Goal: Download file/media

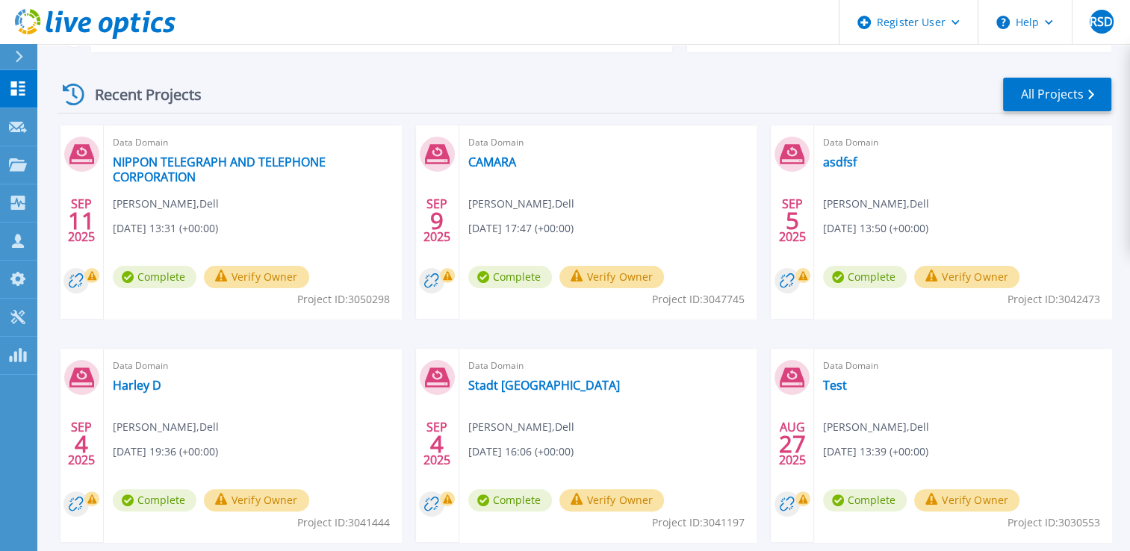
scroll to position [260, 0]
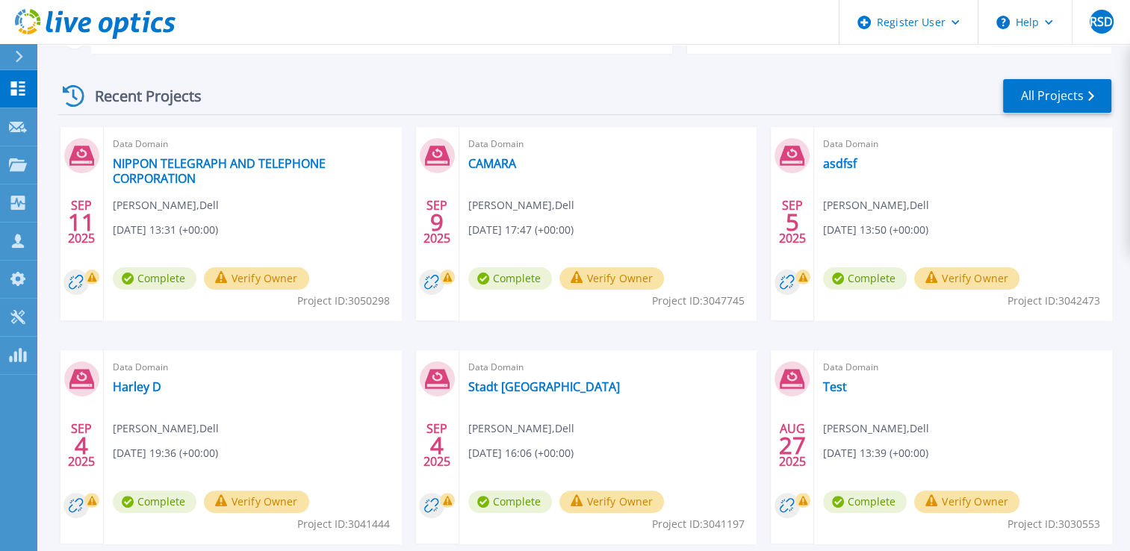
drag, startPoint x: 846, startPoint y: 164, endPoint x: 536, endPoint y: 112, distance: 313.6
click at [536, 112] on div "Recent Projects All Projects" at bounding box center [585, 96] width 1054 height 37
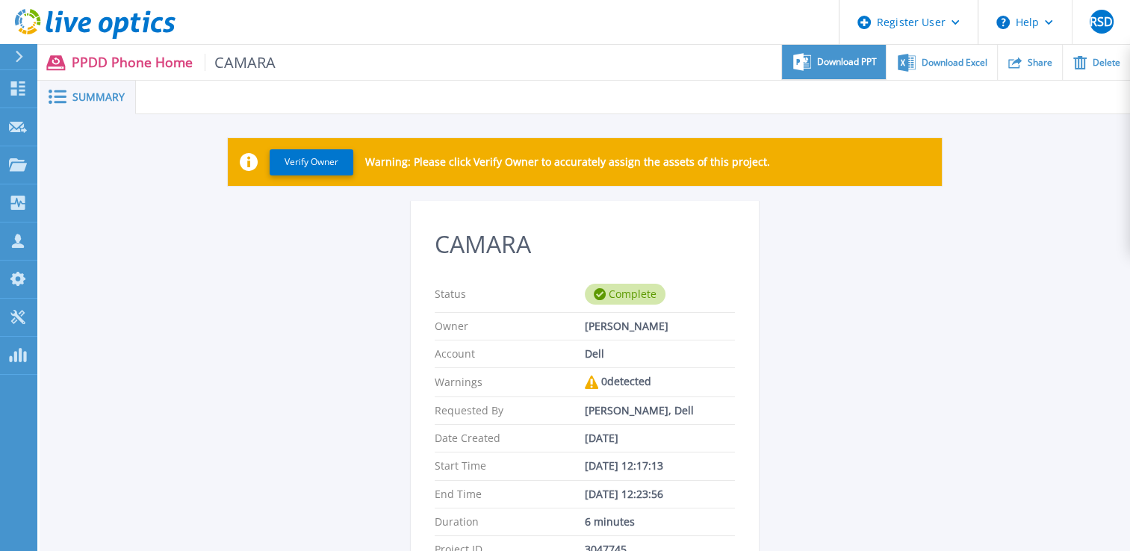
click at [849, 59] on span "Download PPT" at bounding box center [847, 62] width 60 height 9
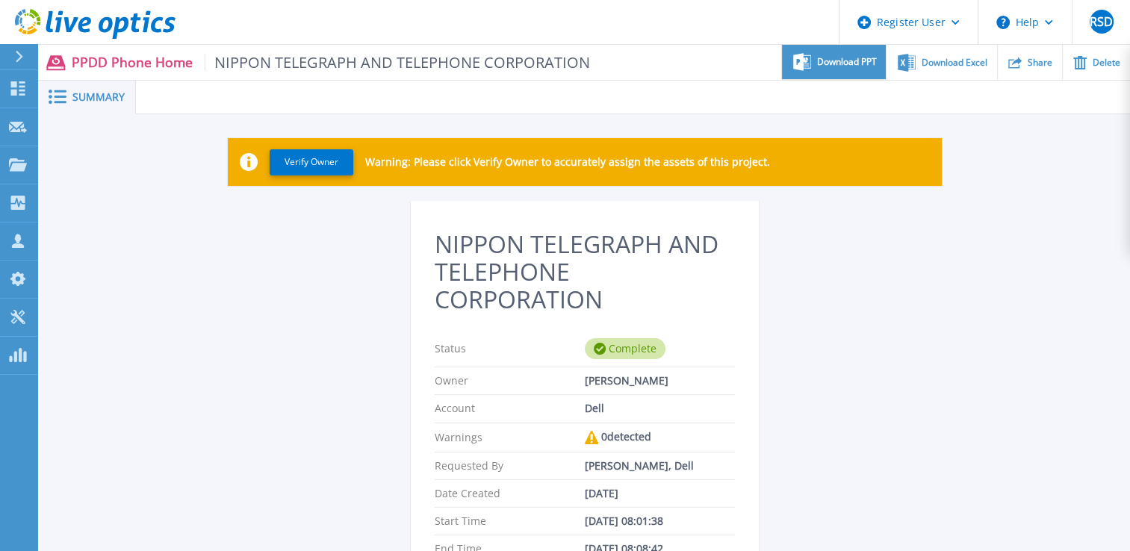
click at [816, 60] on div "Download PPT" at bounding box center [834, 62] width 104 height 35
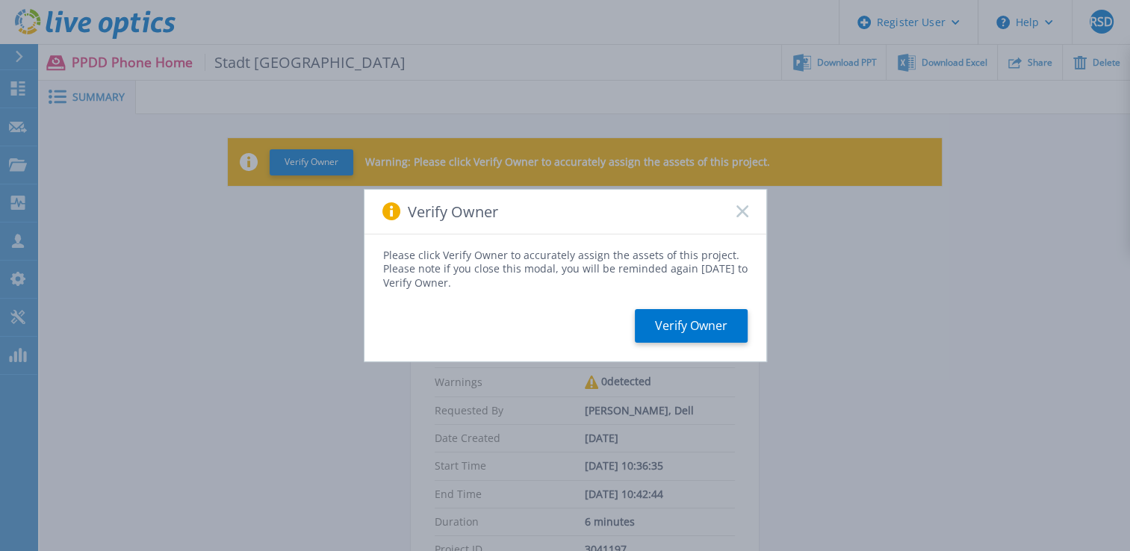
click at [744, 211] on rect at bounding box center [742, 211] width 13 height 13
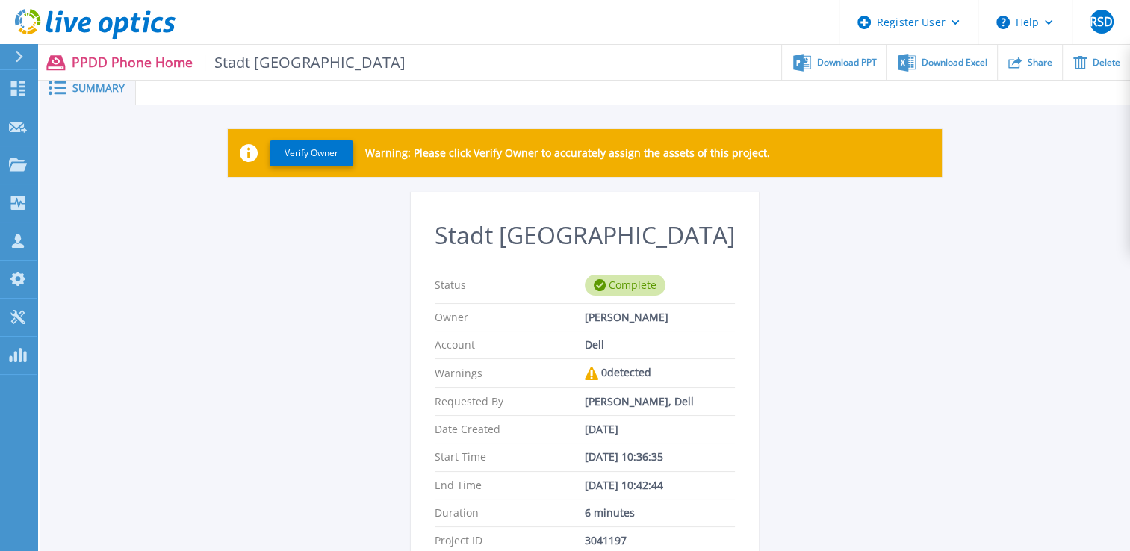
scroll to position [8, 0]
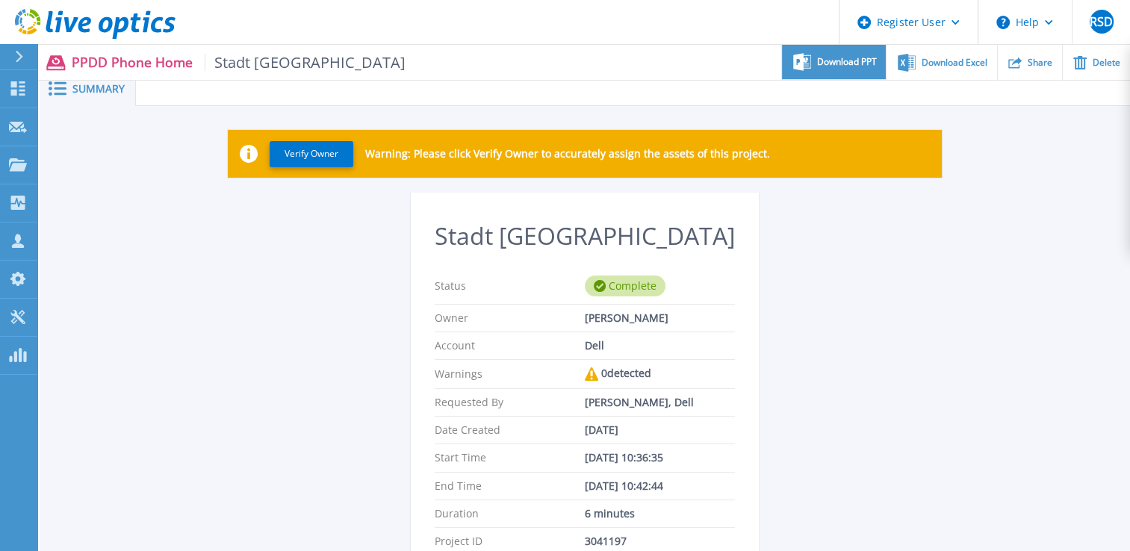
click at [805, 69] on icon at bounding box center [802, 62] width 18 height 18
click at [328, 429] on div "Stadt Zug Status Complete Owner Rishav Singha Deo Account Dell Warnings 0 detec…" at bounding box center [585, 489] width 714 height 593
